Goal: Navigation & Orientation: Find specific page/section

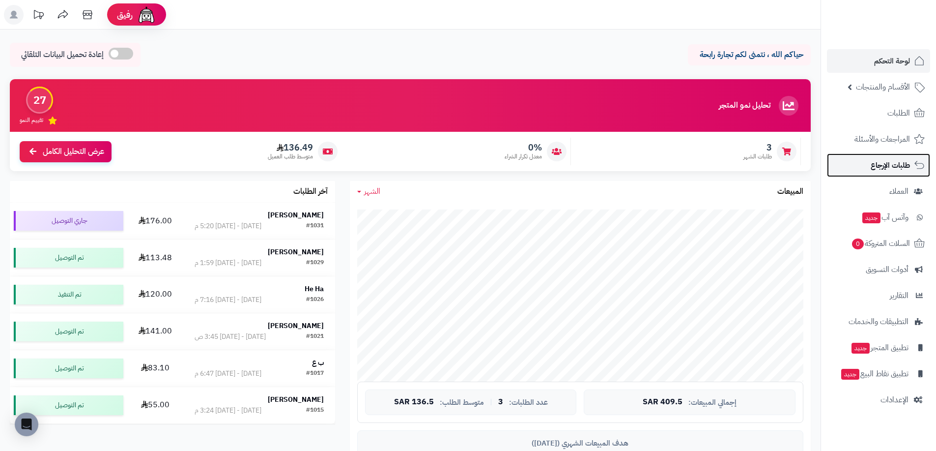
click at [878, 168] on span "طلبات الإرجاع" at bounding box center [890, 165] width 39 height 14
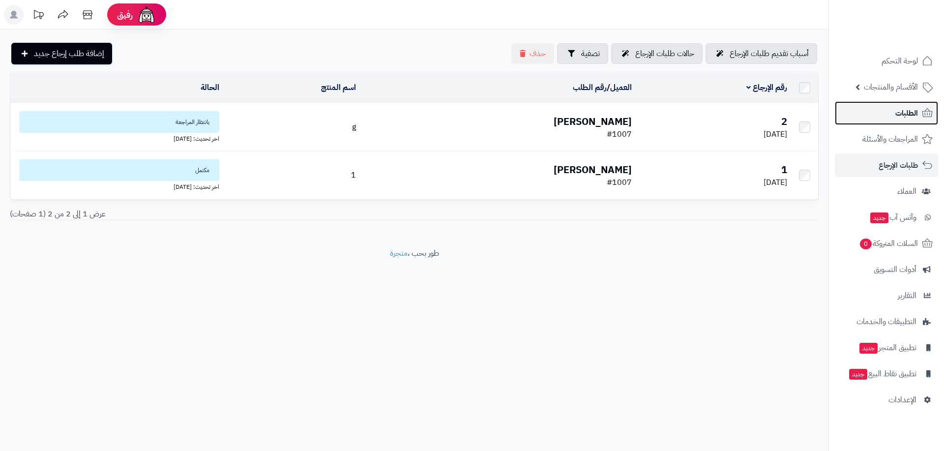
click at [888, 121] on link "الطلبات" at bounding box center [886, 113] width 103 height 24
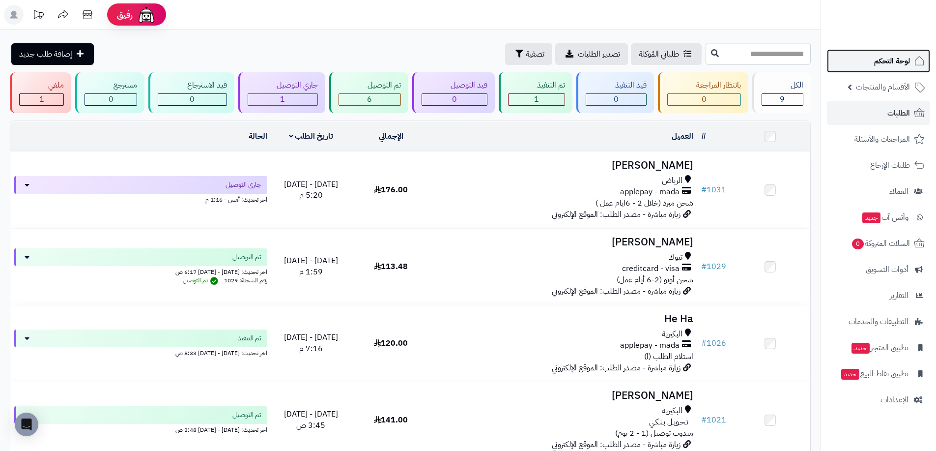
click at [898, 70] on link "لوحة التحكم" at bounding box center [878, 61] width 103 height 24
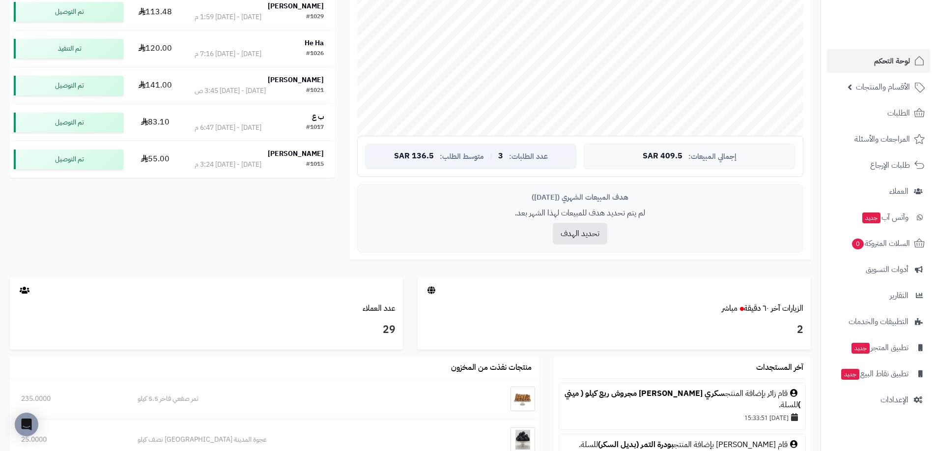
scroll to position [98, 0]
